Goal: Navigation & Orientation: Find specific page/section

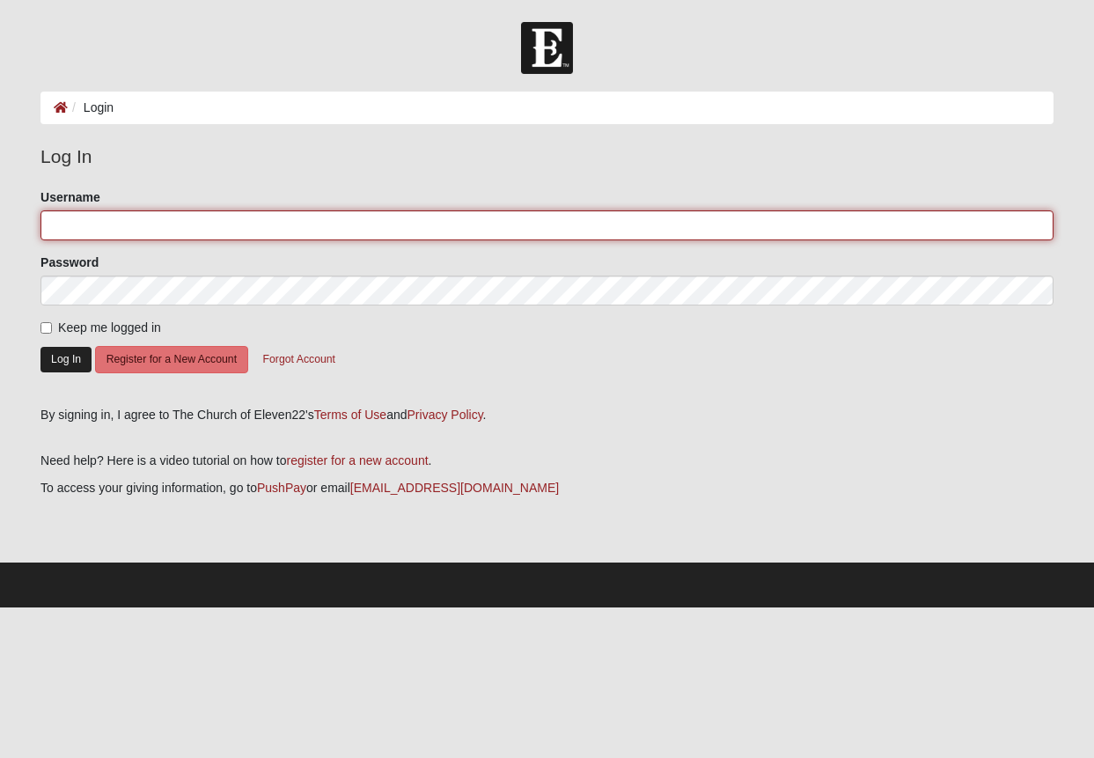
type input "[PERSON_NAME][EMAIL_ADDRESS][PERSON_NAME][DOMAIN_NAME]"
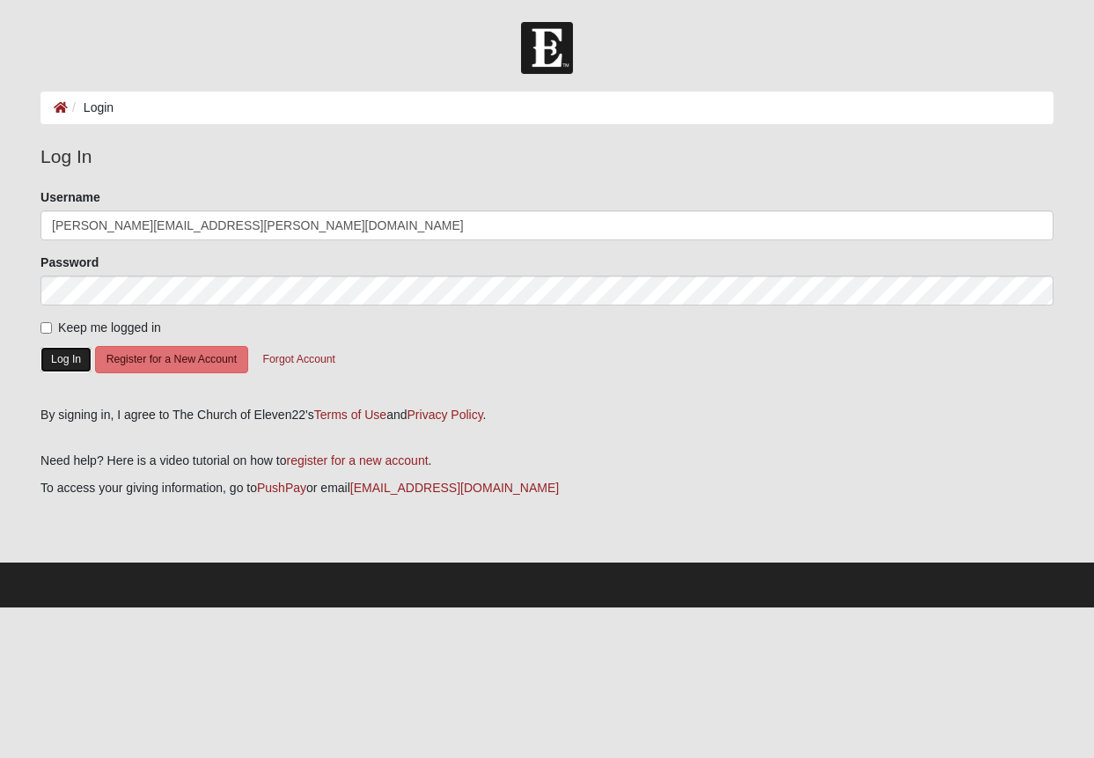
click at [43, 359] on button "Log In" at bounding box center [66, 360] width 51 height 26
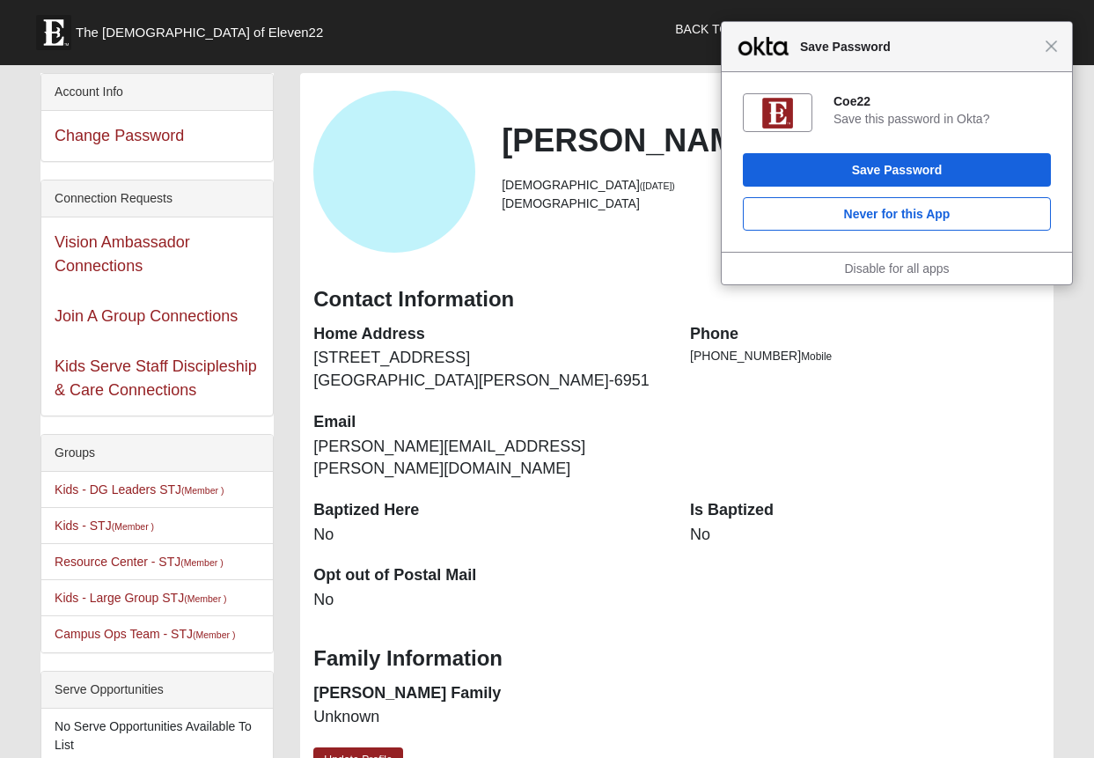
scroll to position [1, 0]
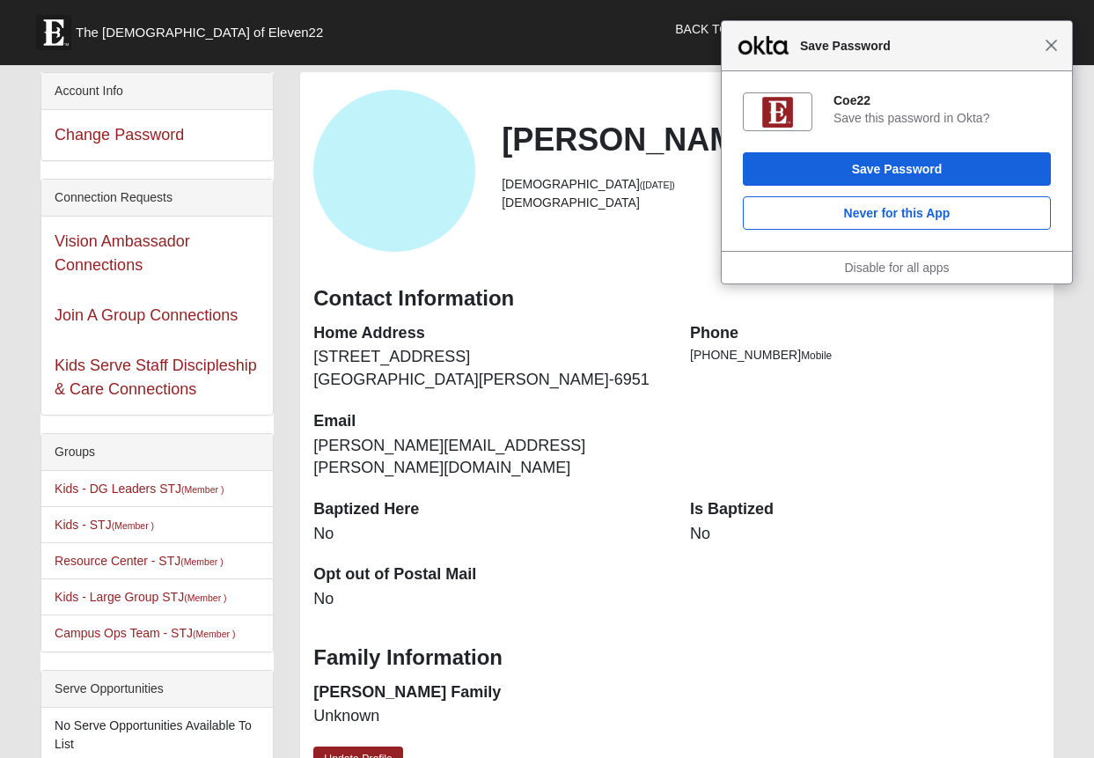
click at [1052, 45] on span "Close" at bounding box center [1051, 45] width 13 height 13
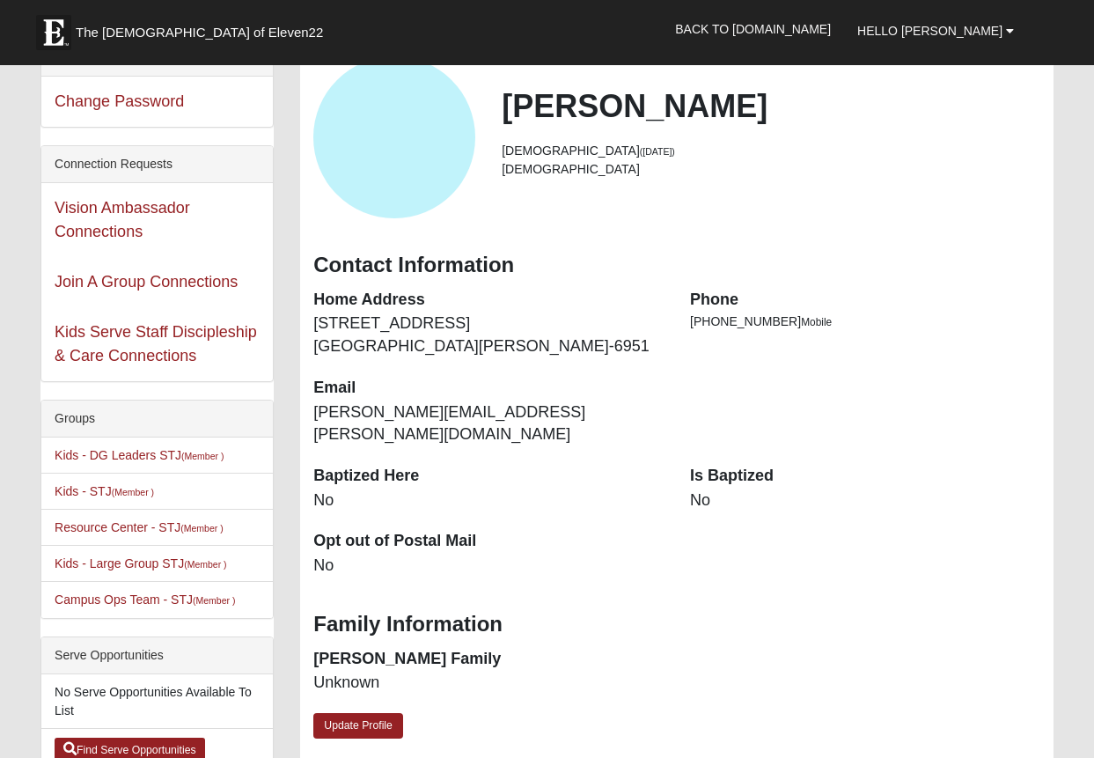
scroll to position [0, 0]
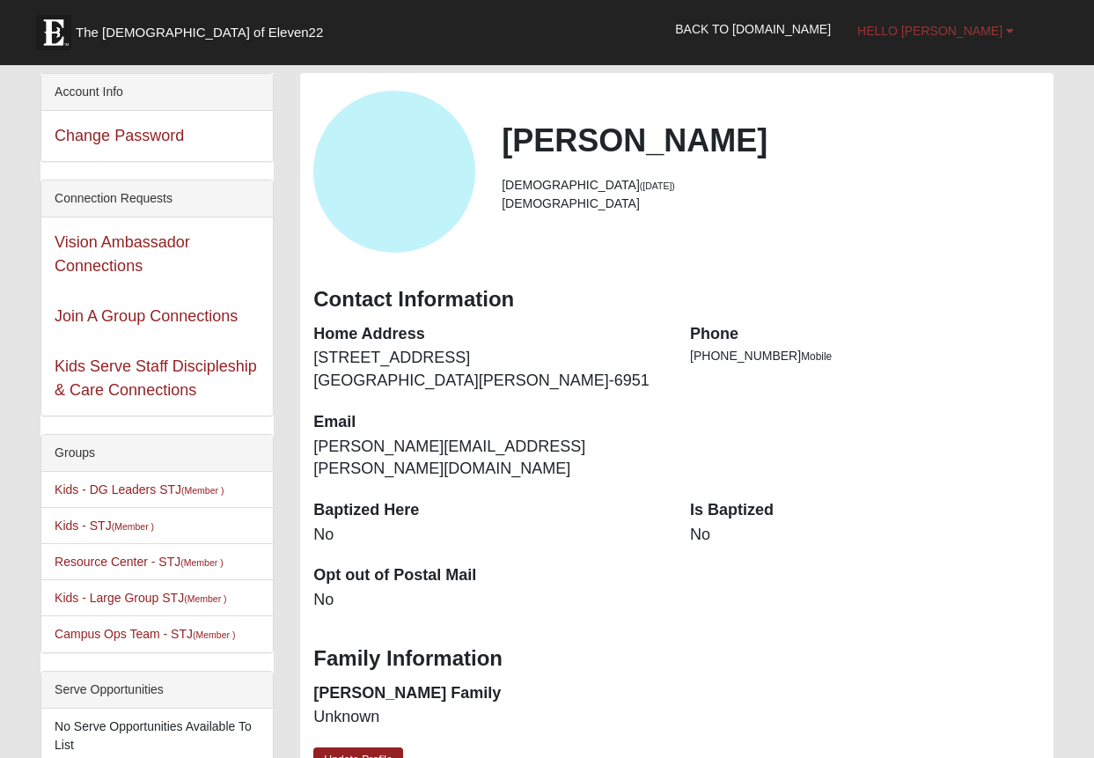
click at [966, 41] on link "Hello Jeff" at bounding box center [935, 31] width 183 height 44
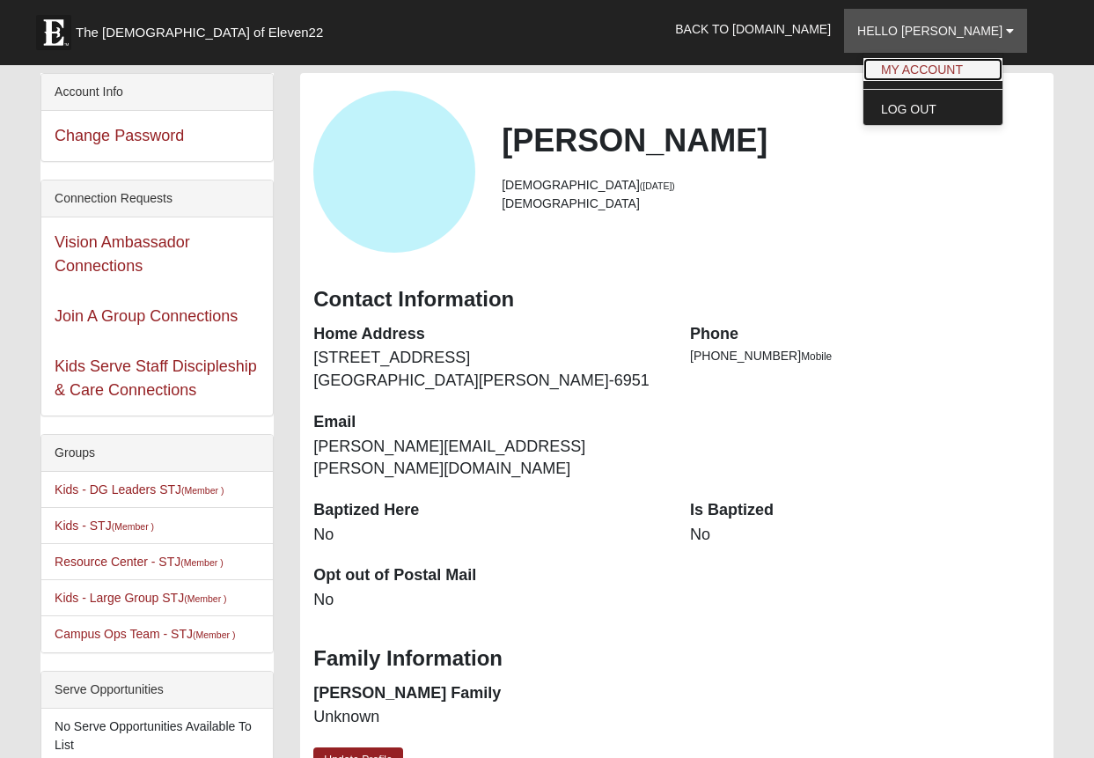
click at [956, 66] on link "My Account" at bounding box center [933, 69] width 139 height 23
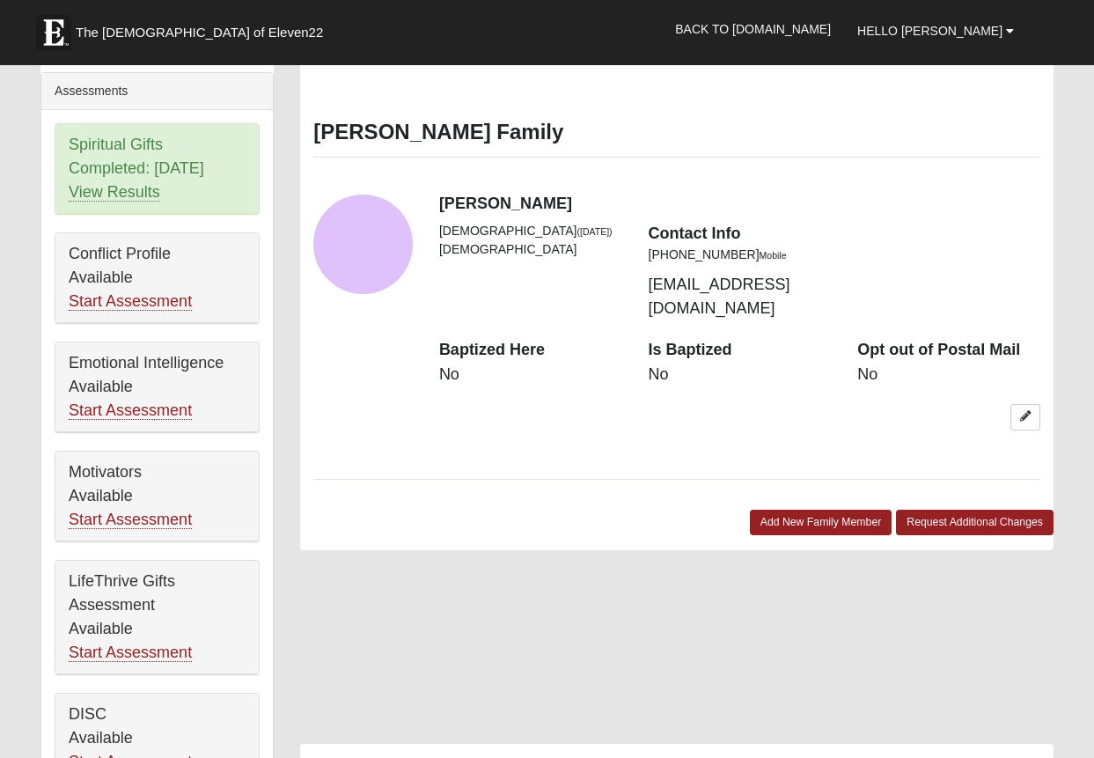
scroll to position [767, 0]
